Goal: Find specific page/section: Find specific page/section

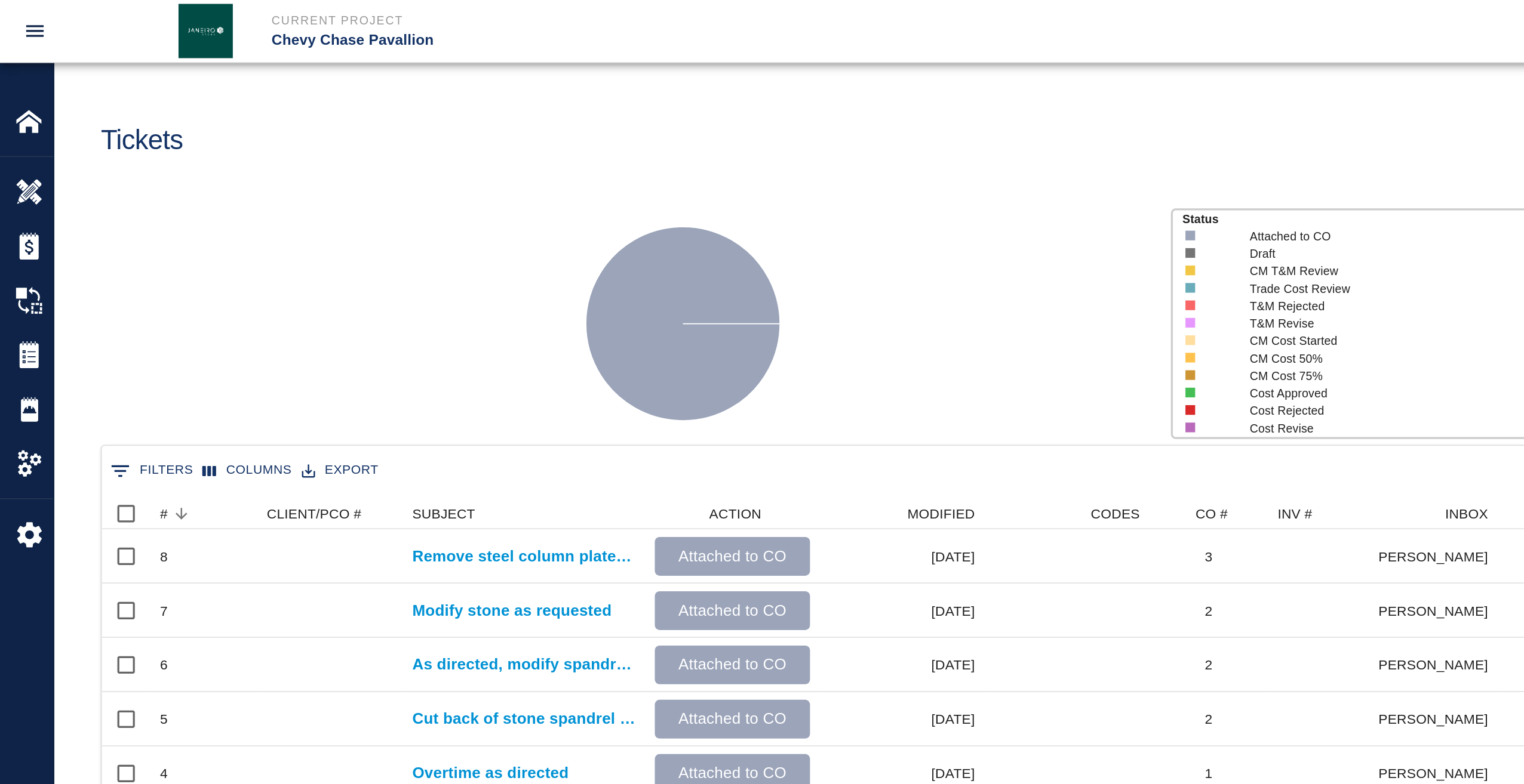
scroll to position [278, 1423]
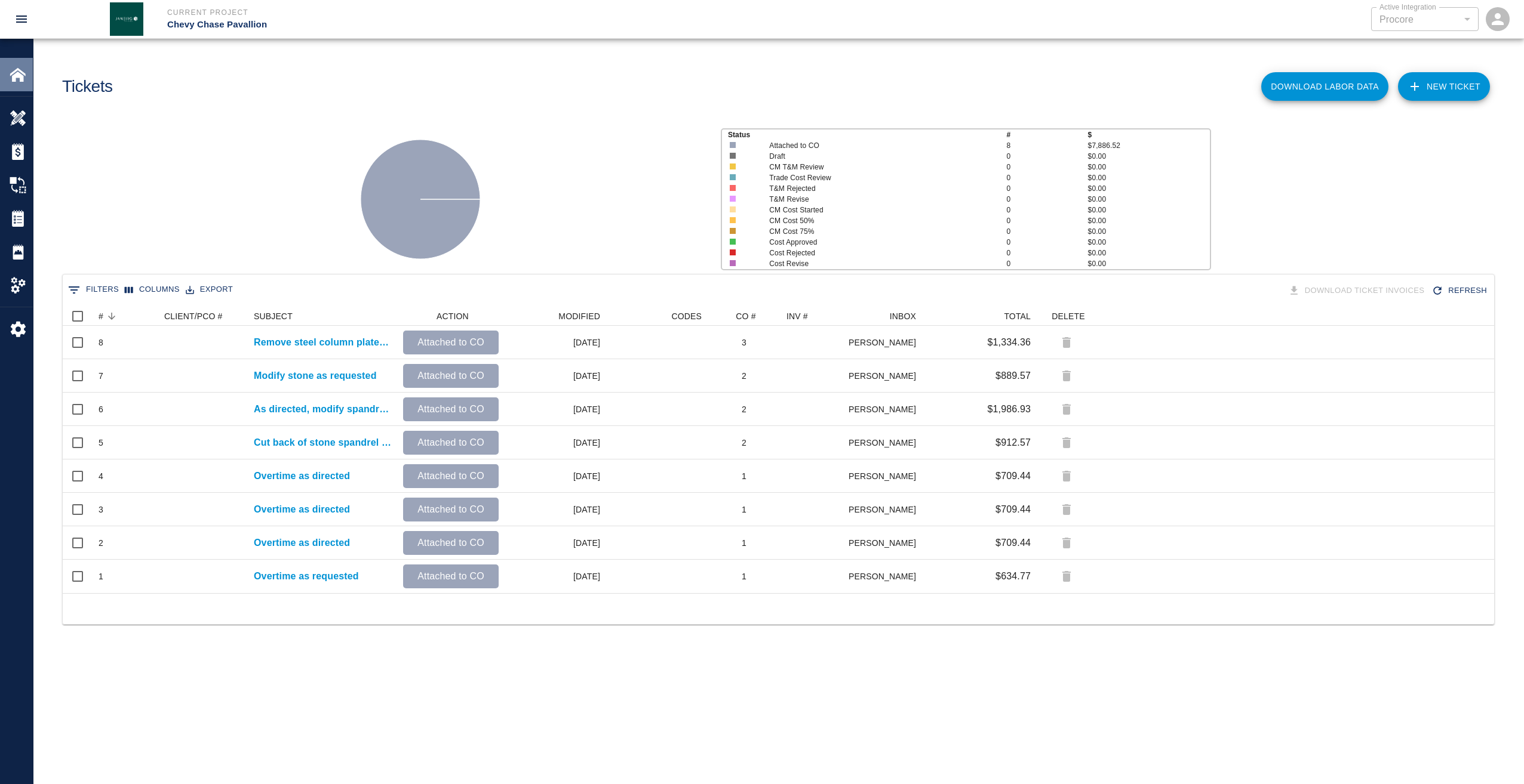
click at [21, 73] on img at bounding box center [18, 75] width 17 height 17
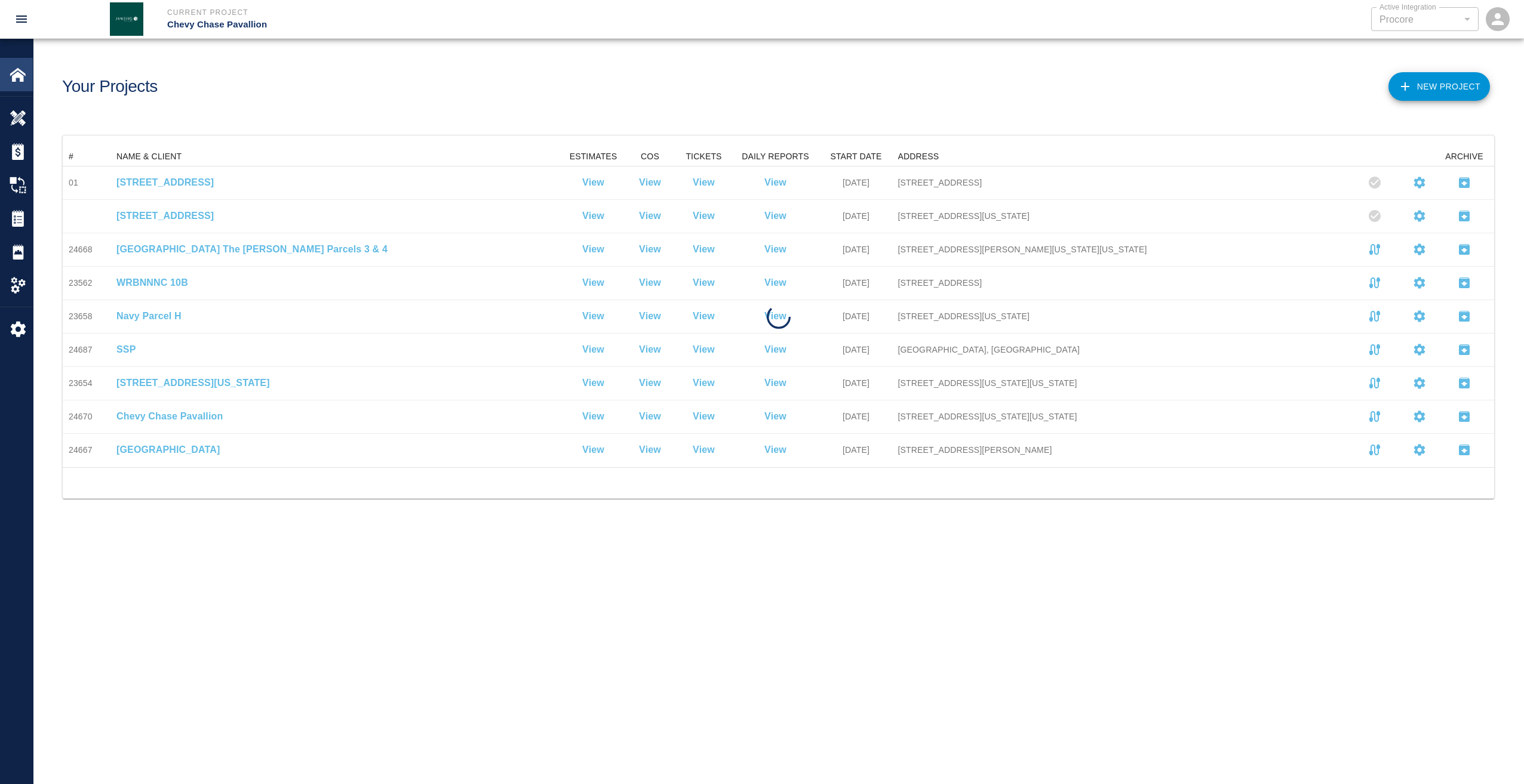
scroll to position [311, 1423]
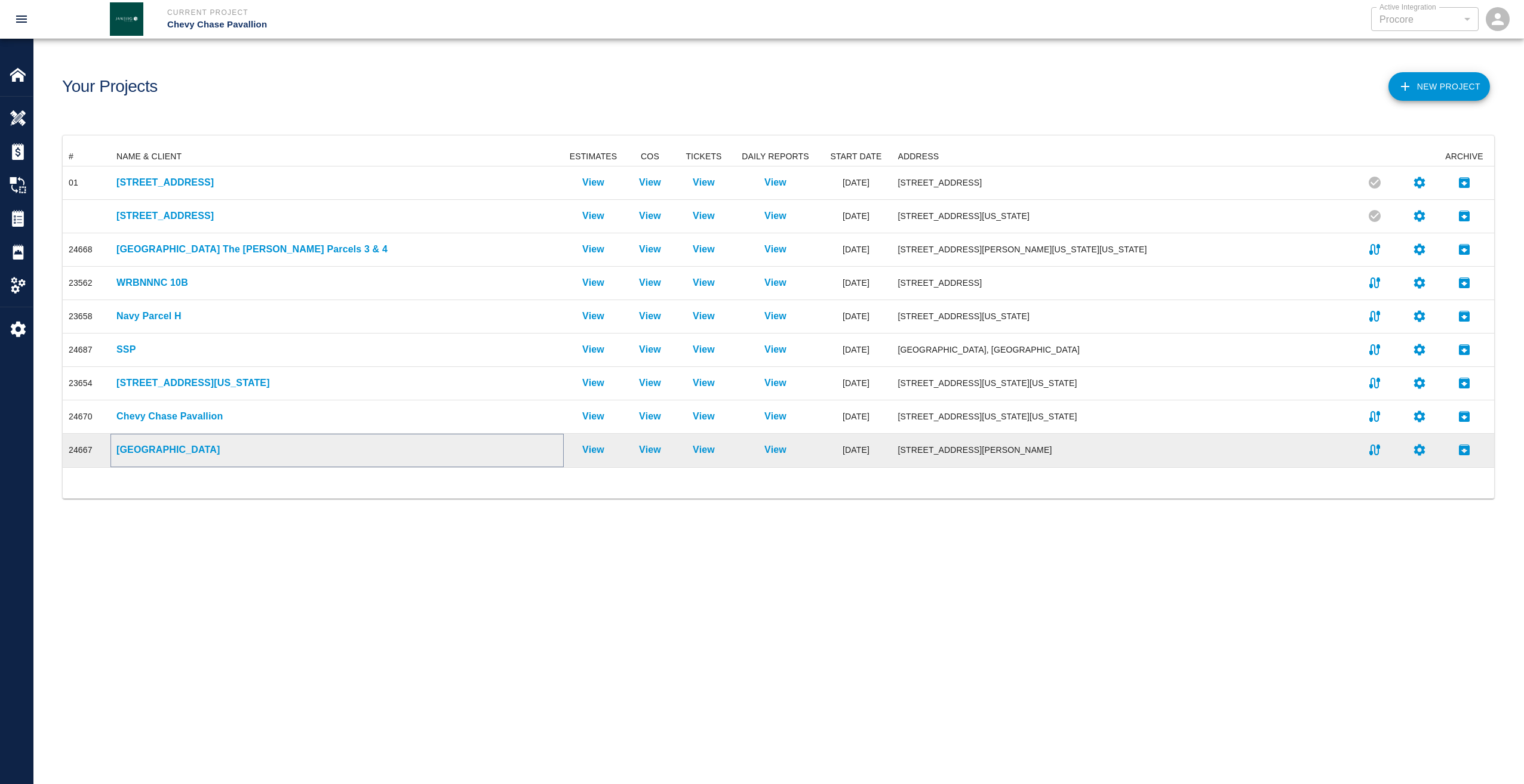
click at [151, 447] on p "[GEOGRAPHIC_DATA]" at bounding box center [337, 449] width 441 height 14
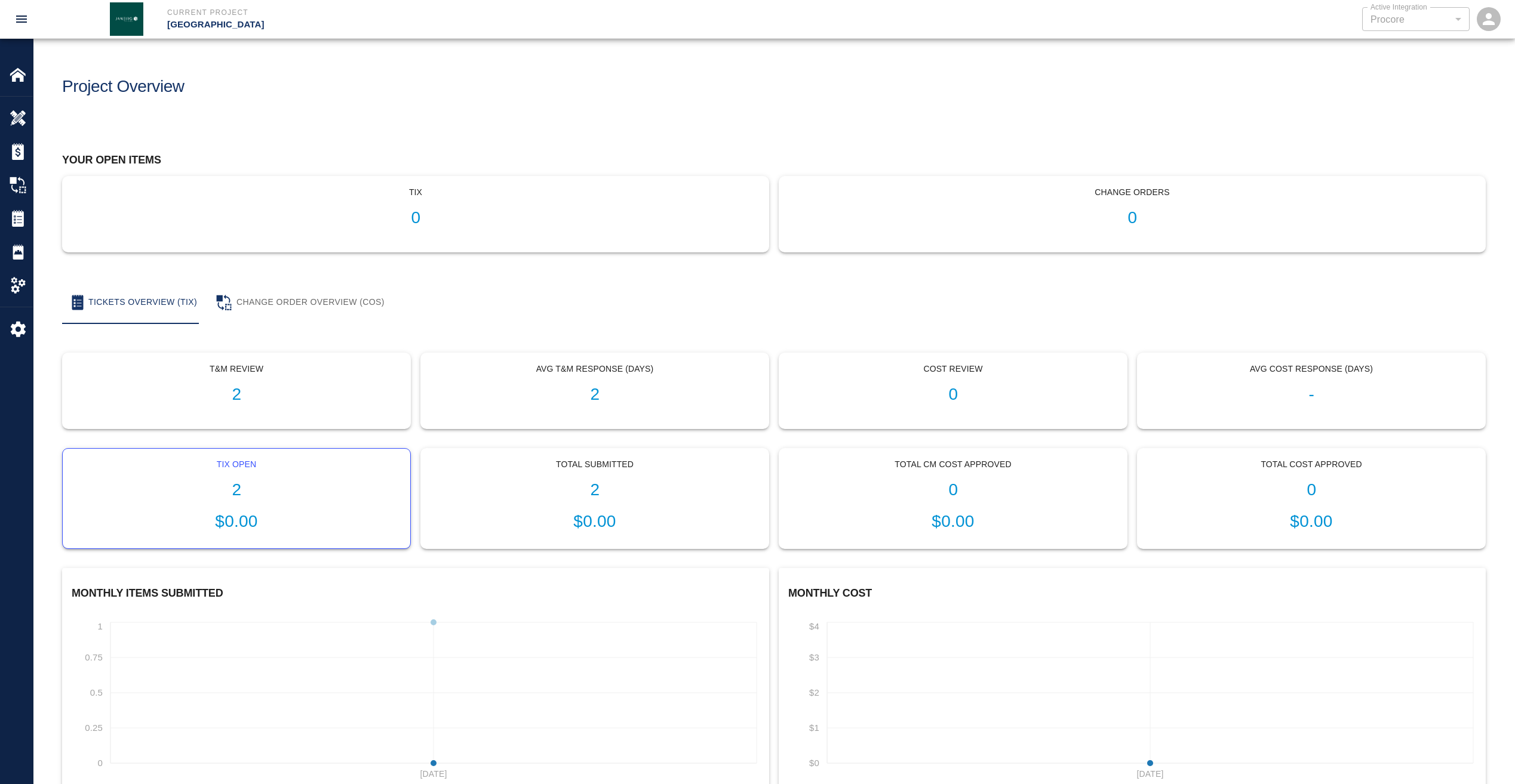
click at [238, 481] on h1 "2" at bounding box center [236, 490] width 328 height 20
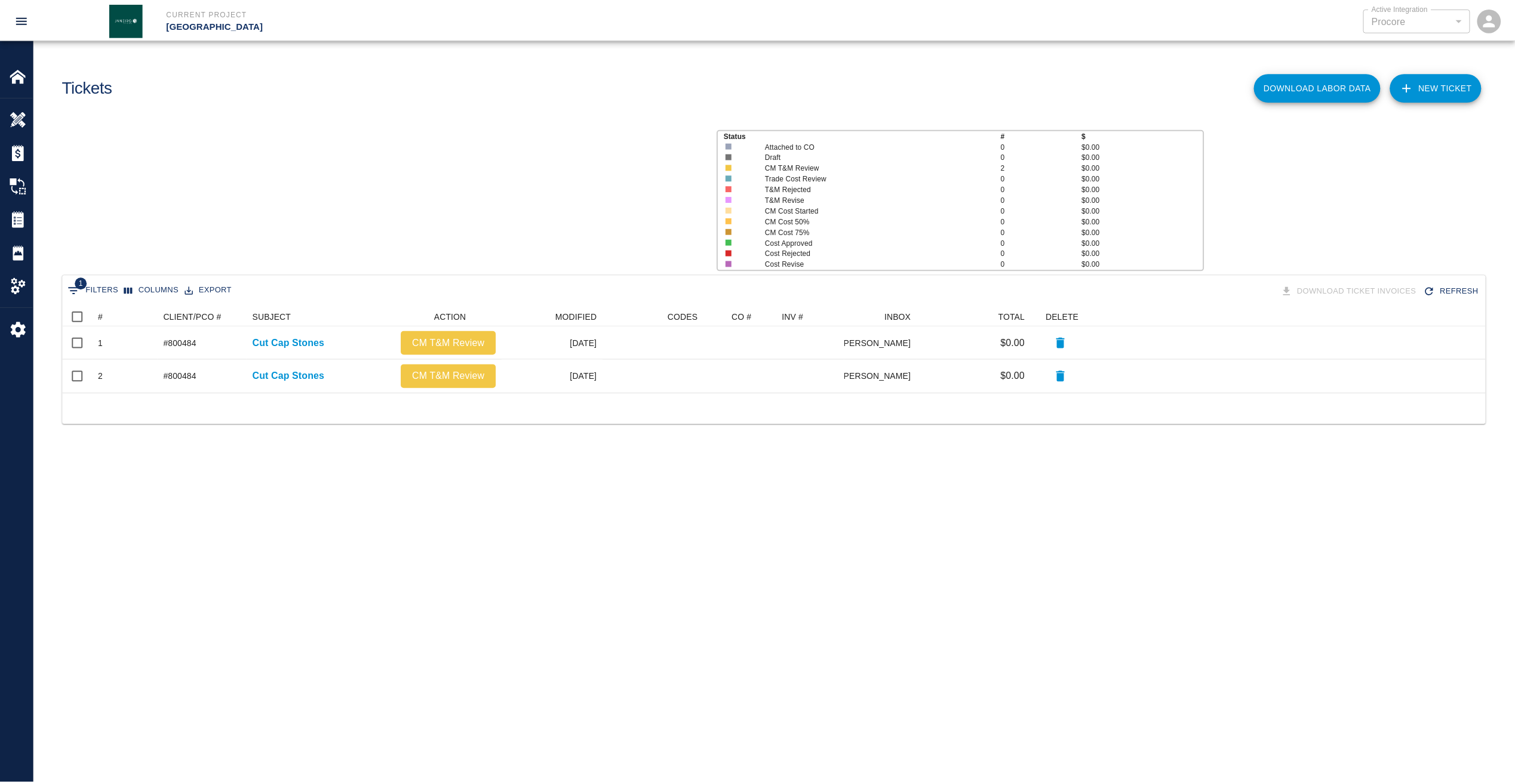
scroll to position [77, 1422]
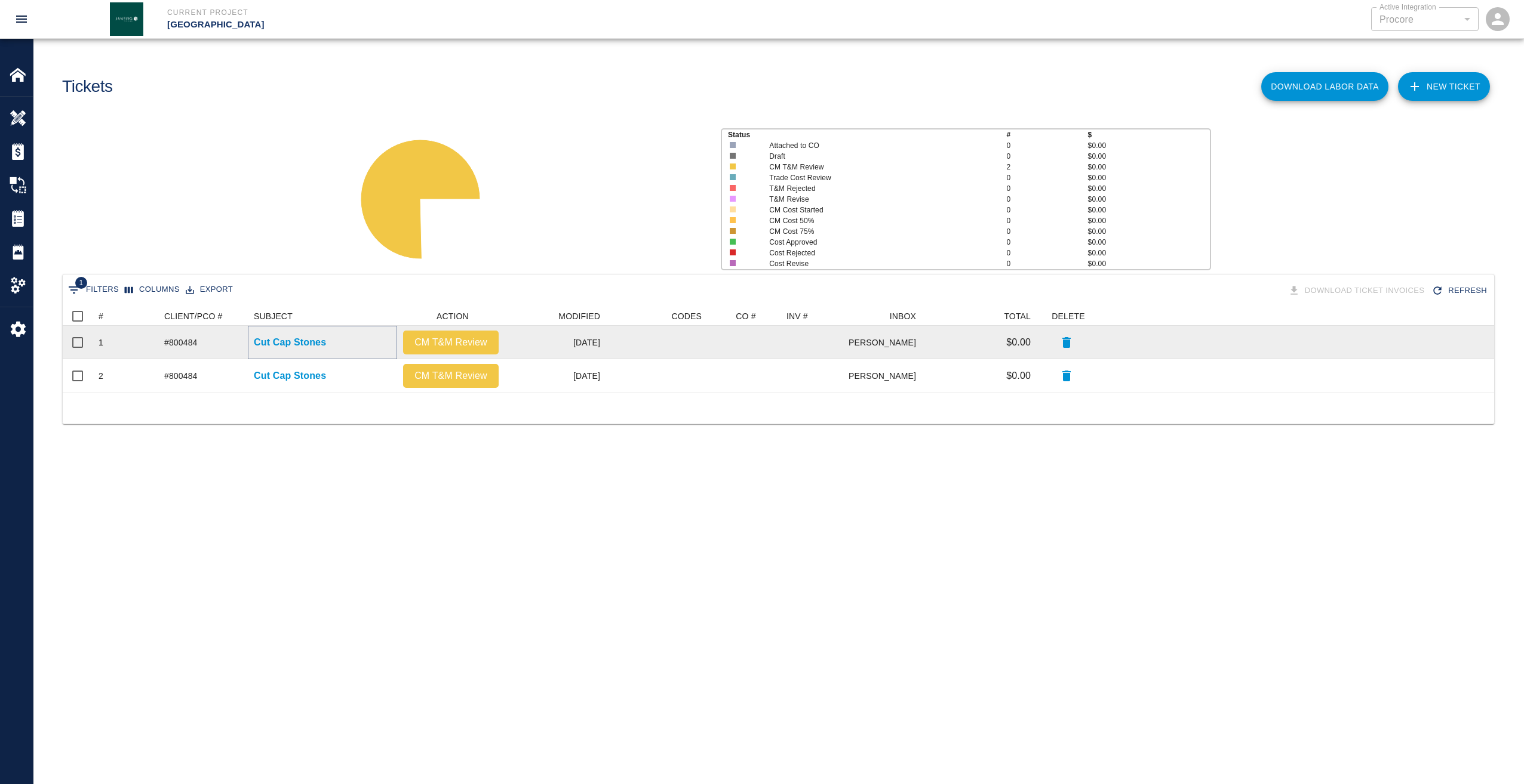
click at [299, 342] on p "Cut Cap Stones" at bounding box center [290, 342] width 72 height 14
